Goal: Obtain resource: Download file/media

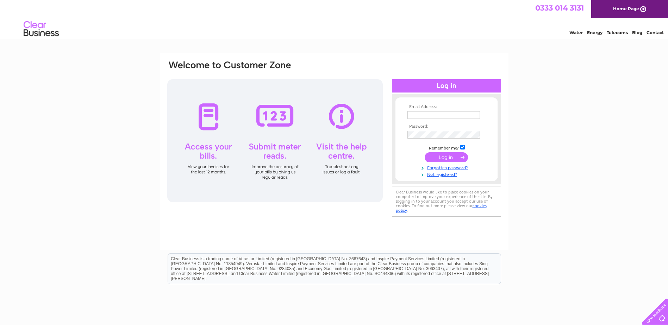
type input "[EMAIL_ADDRESS][DOMAIN_NAME]"
click at [450, 157] on input "submit" at bounding box center [446, 158] width 43 height 10
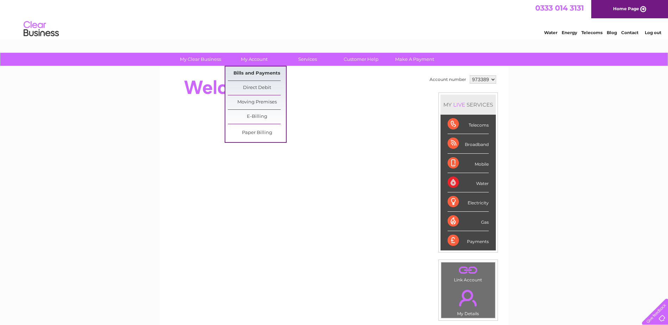
click at [257, 72] on link "Bills and Payments" at bounding box center [257, 74] width 58 height 14
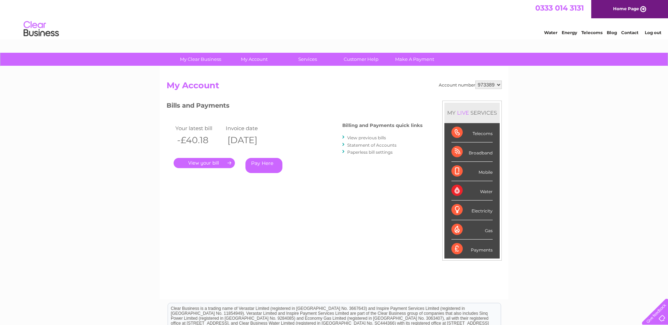
click at [482, 88] on select "973389 976659" at bounding box center [489, 85] width 26 height 8
select select "976659"
click at [476, 81] on select "973389 976659" at bounding box center [489, 85] width 26 height 8
click at [211, 159] on link "." at bounding box center [204, 163] width 61 height 10
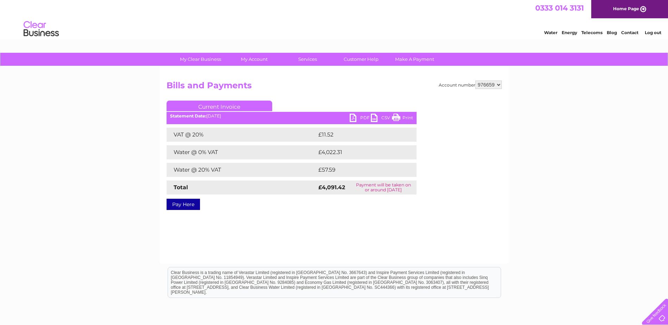
click at [358, 118] on link "PDF" at bounding box center [360, 119] width 21 height 10
